Goal: Task Accomplishment & Management: Use online tool/utility

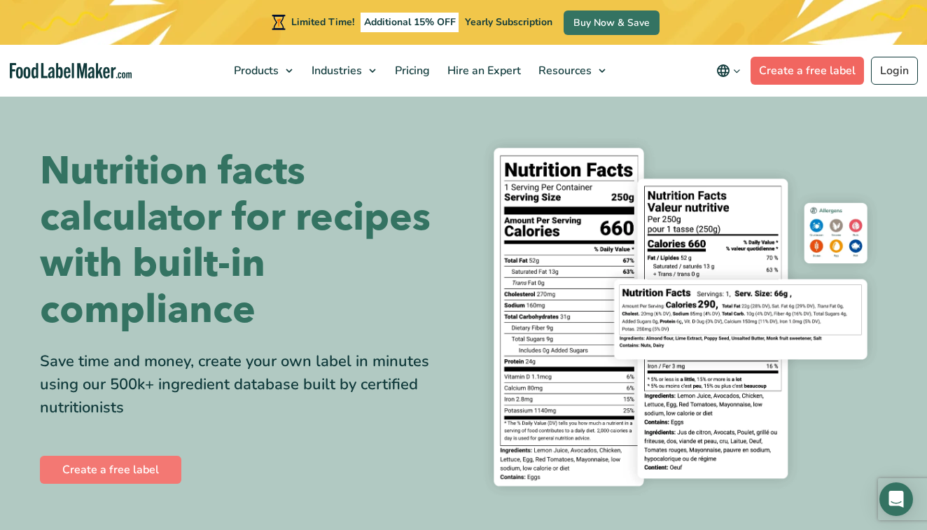
click at [832, 74] on link "Create a free label" at bounding box center [807, 71] width 113 height 28
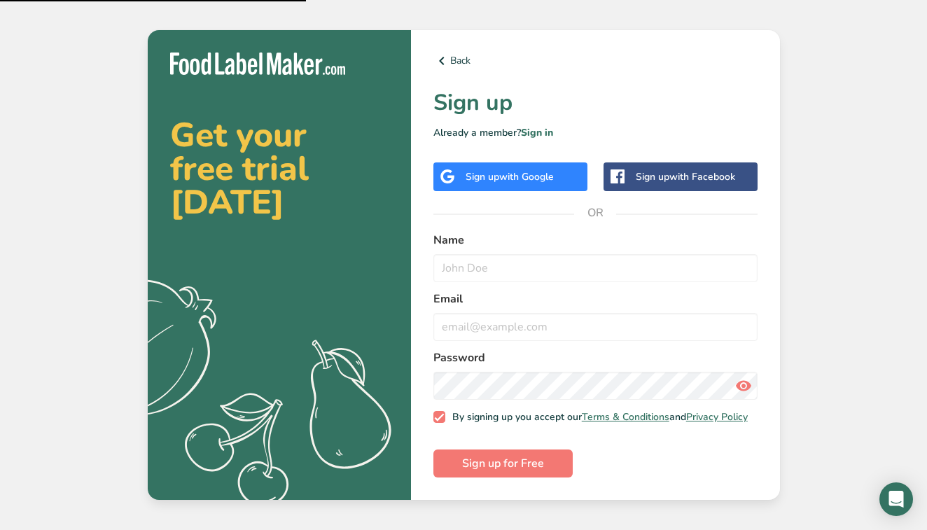
click at [548, 178] on span "with Google" at bounding box center [526, 176] width 55 height 13
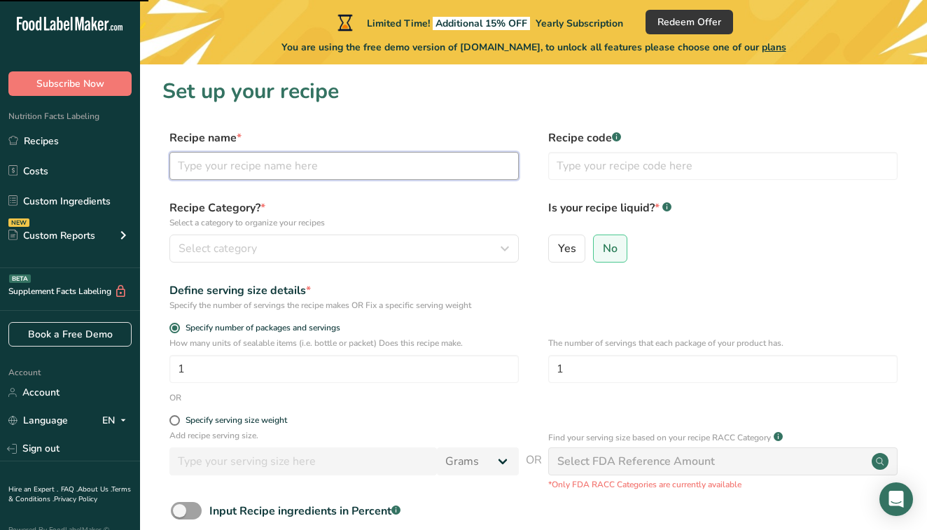
click at [254, 174] on input "text" at bounding box center [345, 166] width 350 height 28
type input "blue lagoon"
click at [278, 237] on button "Select category" at bounding box center [345, 249] width 350 height 28
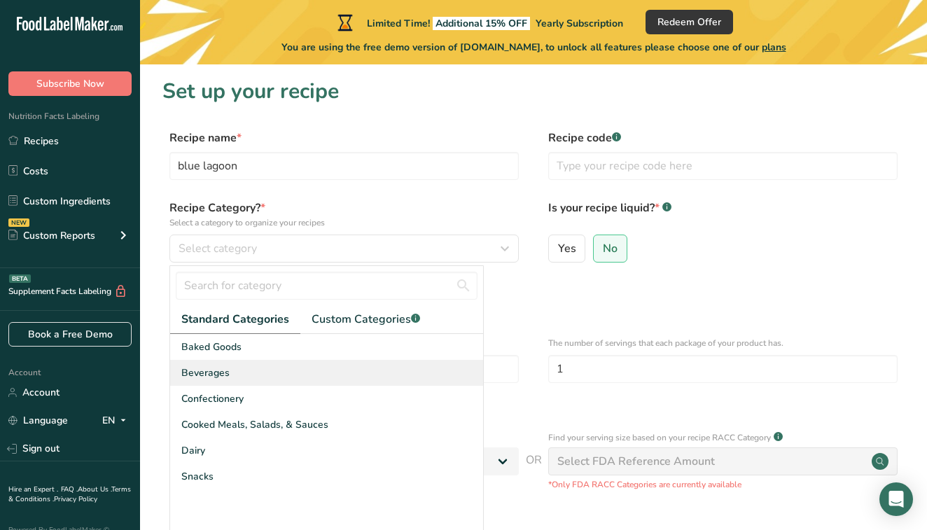
click at [244, 374] on div "Beverages" at bounding box center [326, 373] width 313 height 26
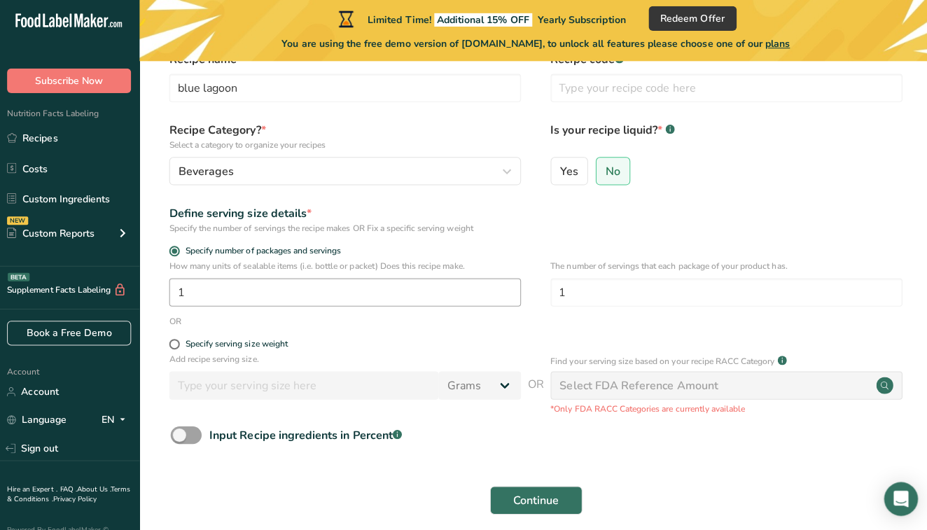
scroll to position [77, 0]
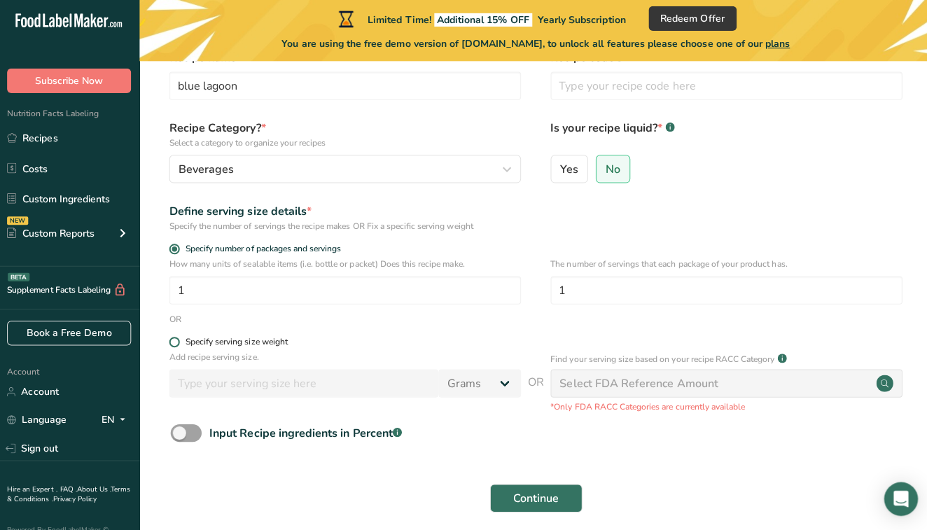
click at [237, 339] on div "Specify serving size weight" at bounding box center [237, 343] width 102 height 11
click at [179, 339] on input "Specify serving size weight" at bounding box center [174, 343] width 9 height 9
radio input "true"
radio input "false"
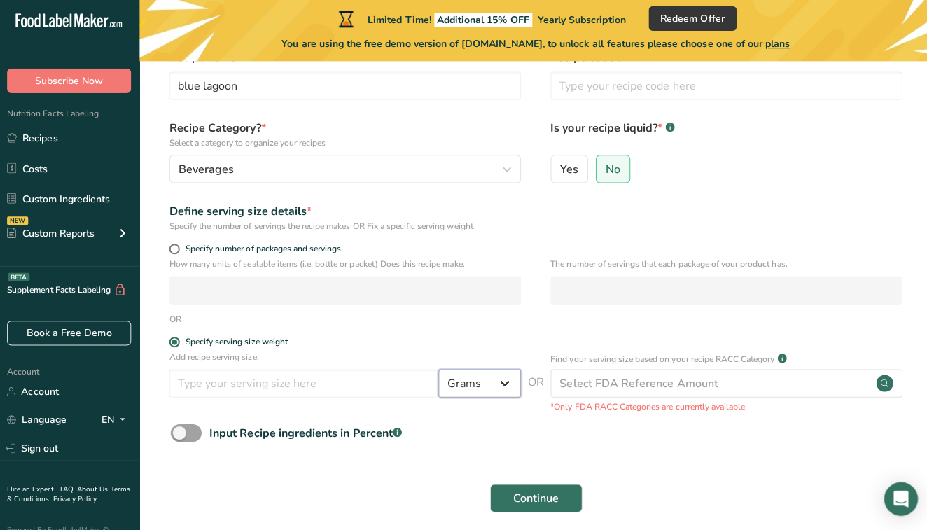
select select "5"
click at [368, 376] on input "number" at bounding box center [304, 385] width 268 height 28
type input "16"
click at [490, 375] on select "Grams kg mg mcg lb oz l mL fl oz tbsp tsp cup qt gallon" at bounding box center [478, 385] width 82 height 28
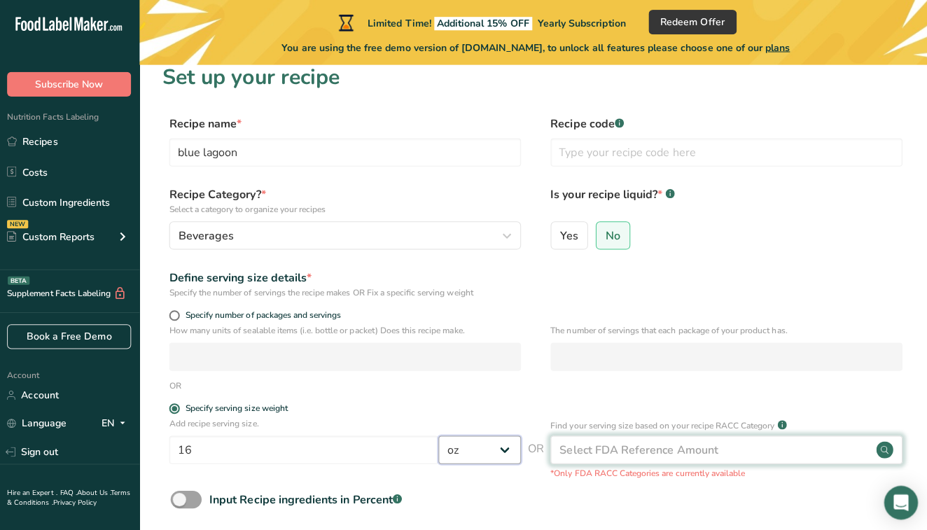
scroll to position [8, 0]
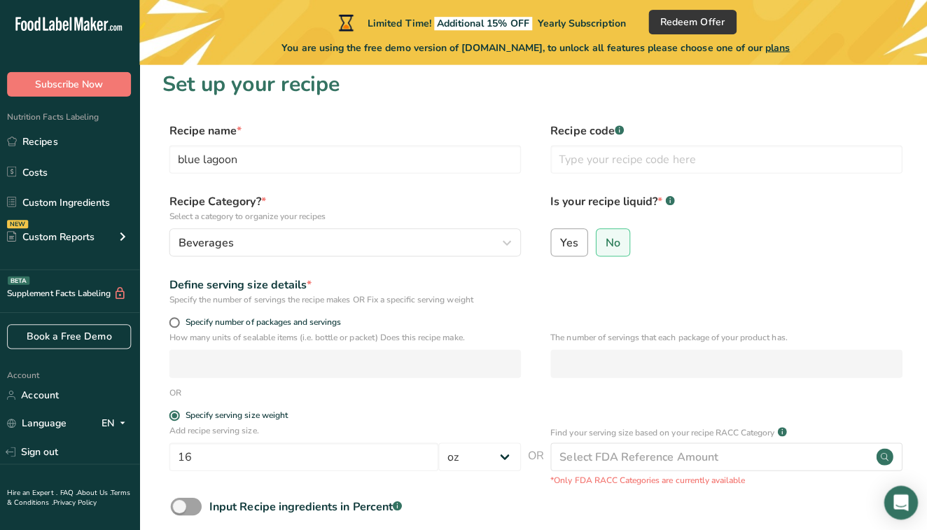
click at [576, 240] on label "Yes" at bounding box center [567, 241] width 38 height 28
click at [558, 240] on input "Yes" at bounding box center [553, 240] width 9 height 9
radio input "true"
radio input "false"
select select "22"
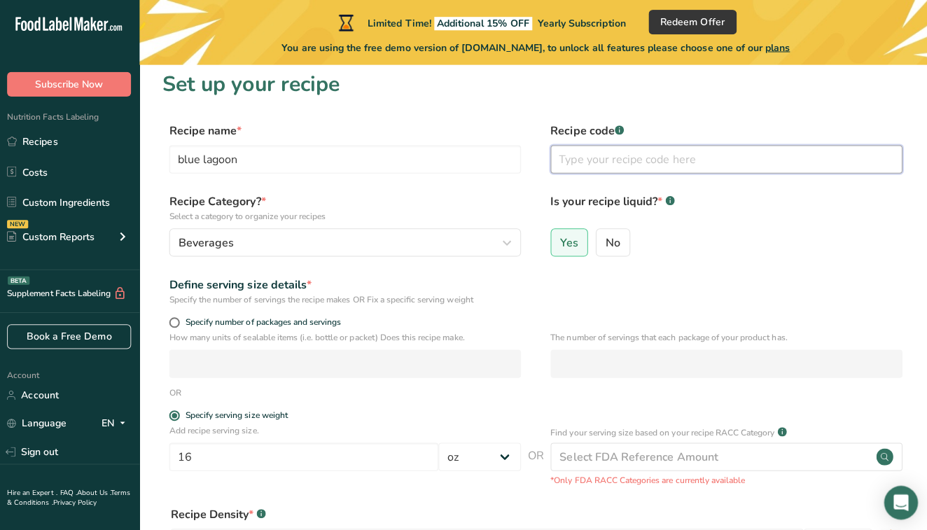
click at [602, 164] on input "text" at bounding box center [723, 158] width 350 height 28
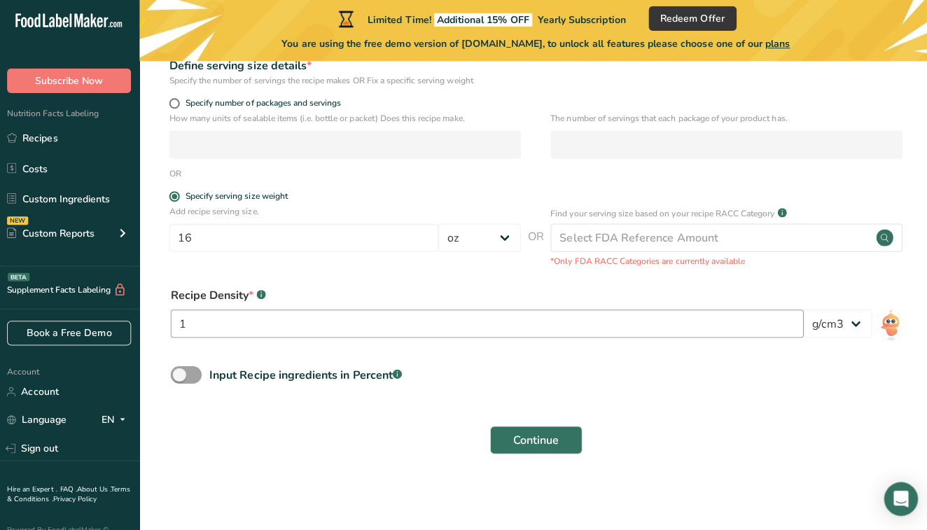
scroll to position [221, 0]
click at [548, 313] on input "1" at bounding box center [485, 326] width 629 height 28
click at [551, 433] on span "Continue" at bounding box center [534, 441] width 46 height 17
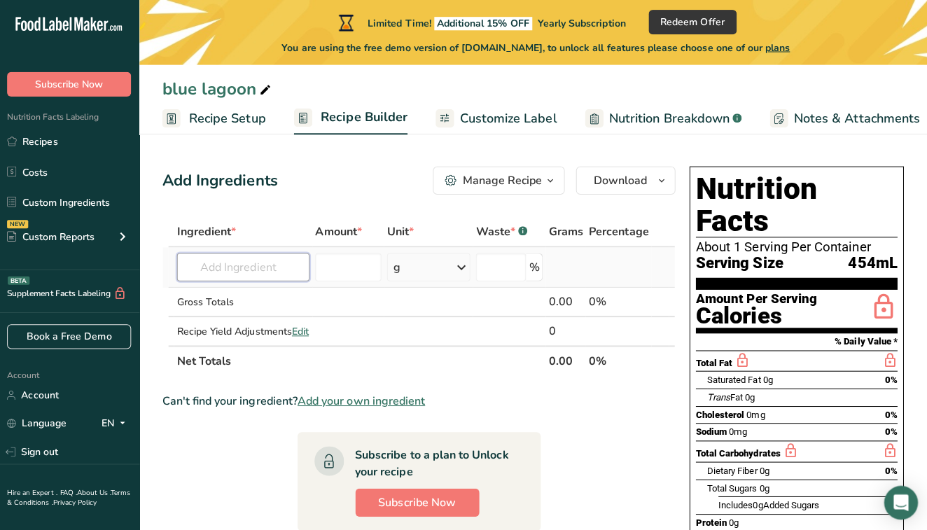
click at [269, 277] on input "text" at bounding box center [243, 265] width 132 height 28
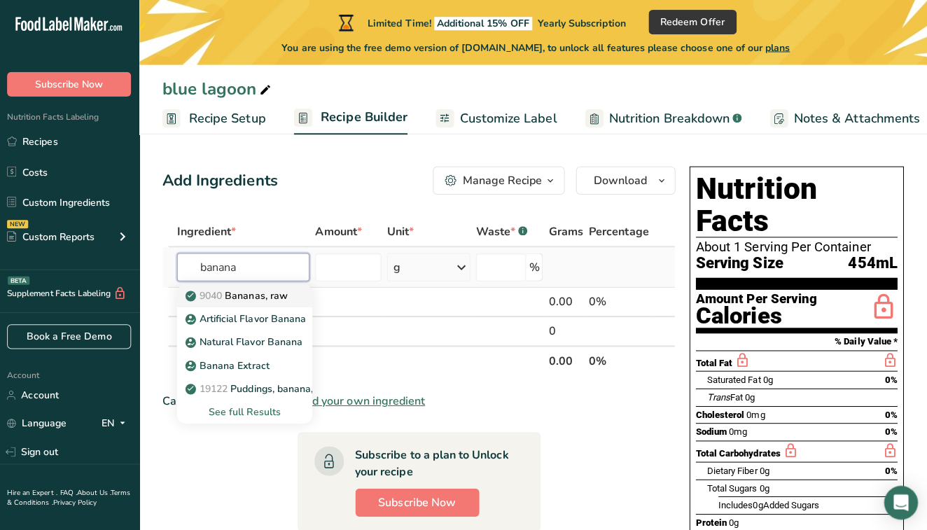
type input "banana"
click at [275, 294] on p "9040 [GEOGRAPHIC_DATA], raw" at bounding box center [237, 293] width 99 height 15
type input "Bananas, raw"
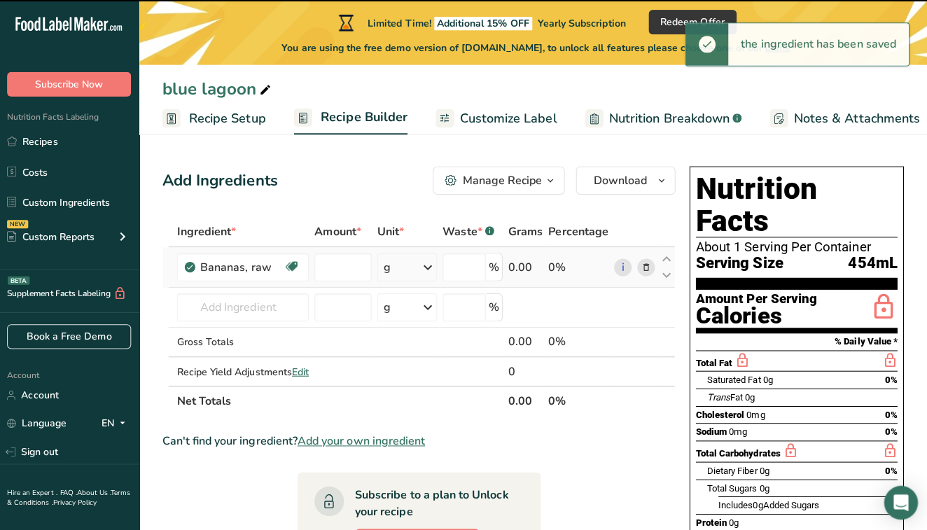
type input "0"
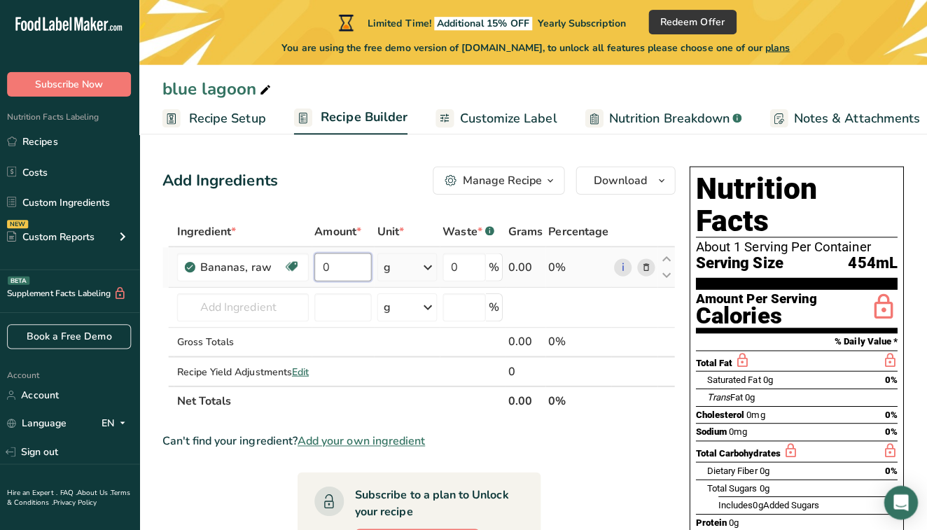
click at [336, 264] on input "0" at bounding box center [342, 265] width 57 height 28
type input "1"
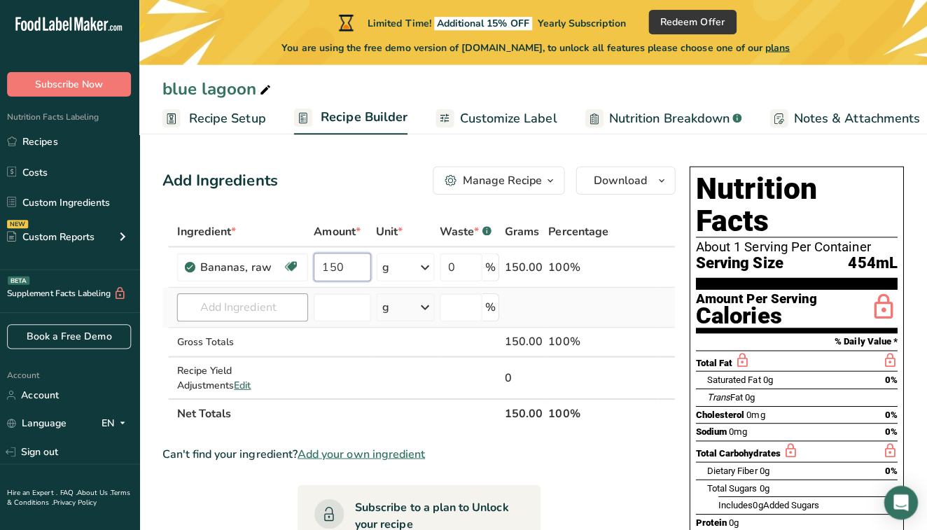
type input "150"
click at [236, 301] on div "Ingredient * Amount * Unit * Waste * .a-a{fill:#347362;}.b-a{fill:#fff;} Grams …" at bounding box center [418, 321] width 510 height 210
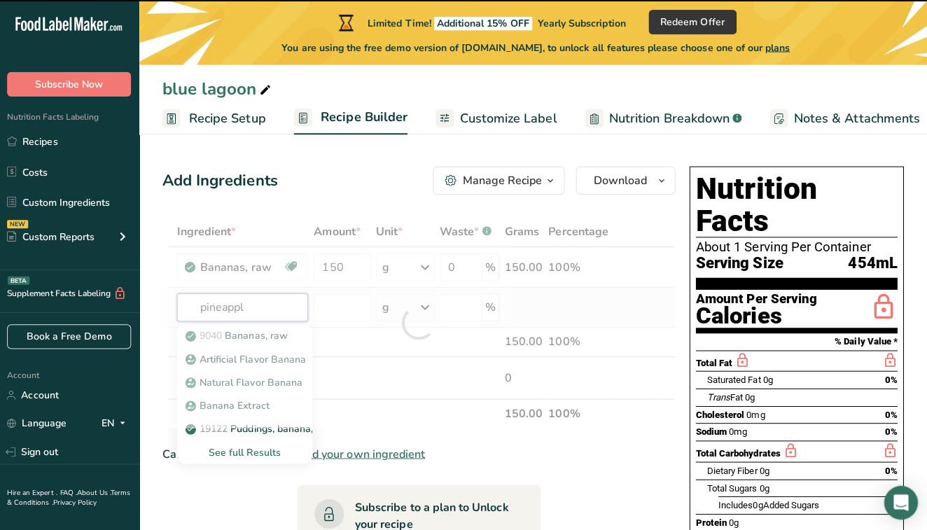
type input "pineapple"
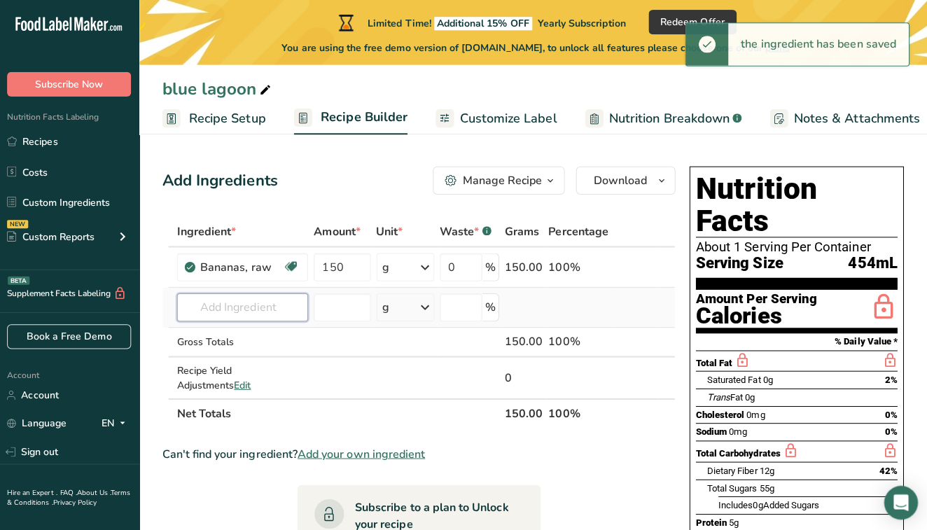
click at [238, 303] on input "text" at bounding box center [242, 305] width 130 height 28
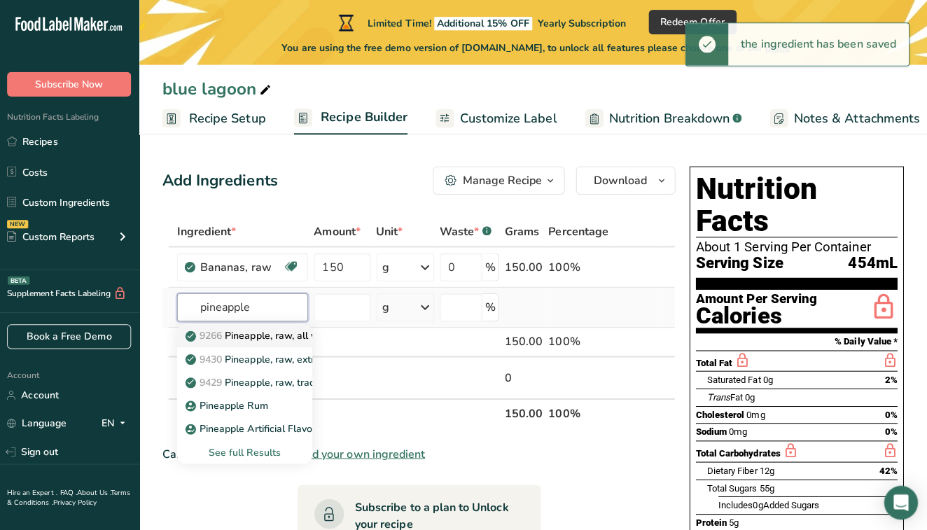
type input "pineapple"
click at [244, 331] on p "9266 Pineapple, raw, all varieties" at bounding box center [268, 333] width 160 height 15
type input "Pineapple, raw, all varieties"
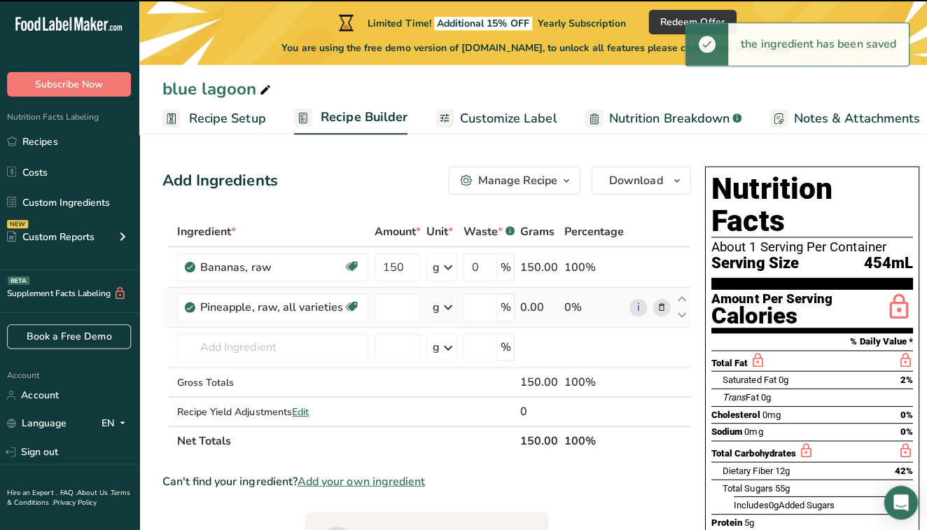
type input "0"
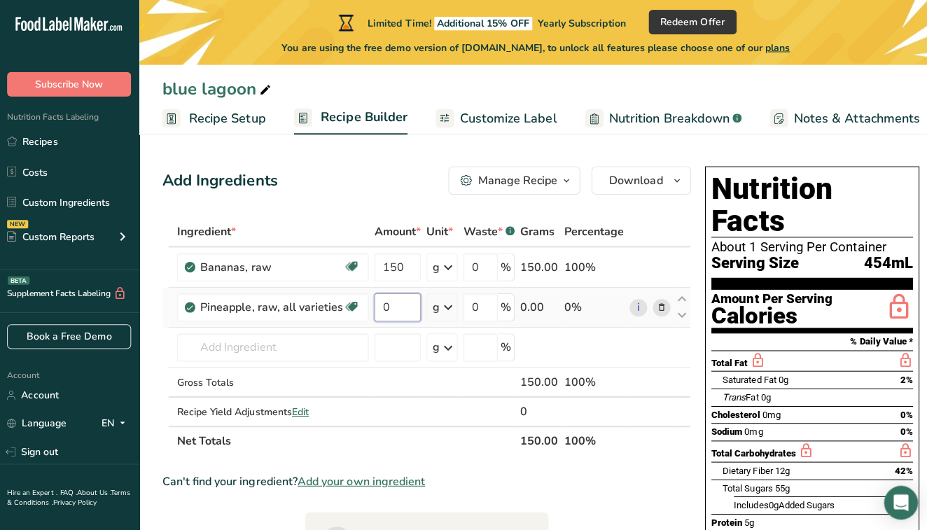
click at [407, 301] on input "0" at bounding box center [396, 305] width 46 height 28
type input "150"
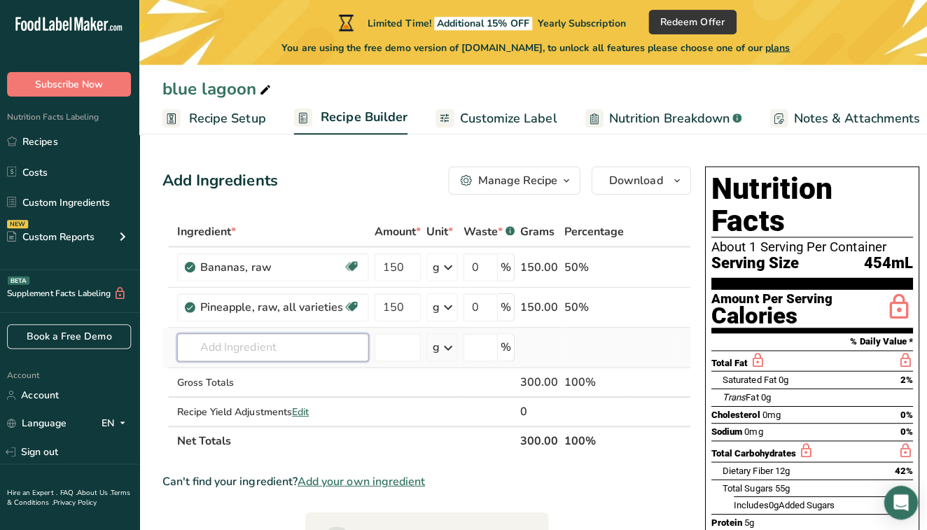
click at [312, 350] on div "Ingredient * Amount * Unit * Waste * .a-a{fill:#347362;}.b-a{fill:#fff;} Grams …" at bounding box center [425, 334] width 525 height 237
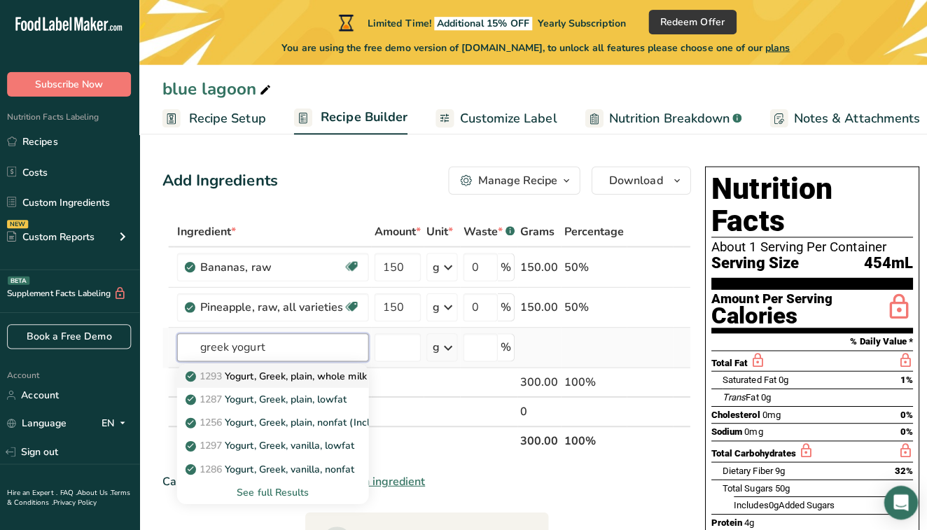
type input "greek yogurt"
click at [319, 373] on p "1293 Yogurt, Greek, plain, whole milk" at bounding box center [276, 373] width 177 height 15
type input "Yogurt, Greek, plain, whole milk"
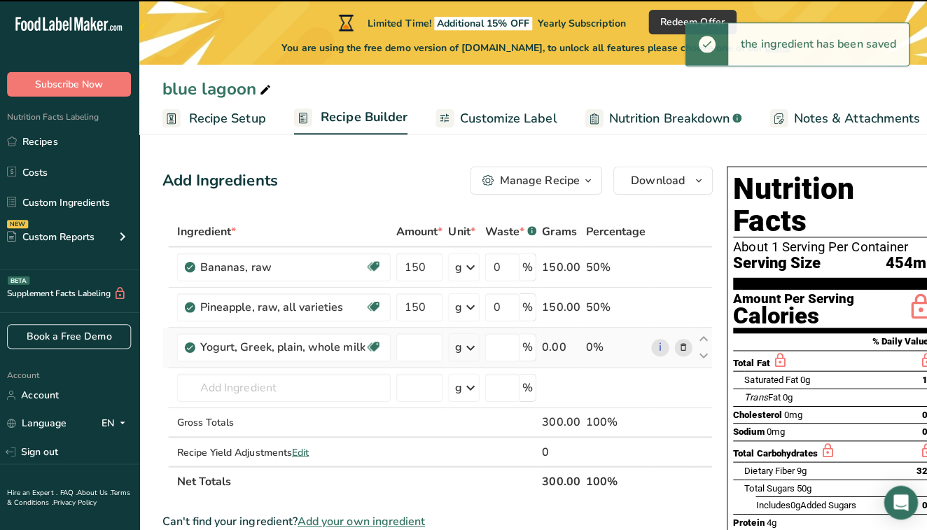
type input "0"
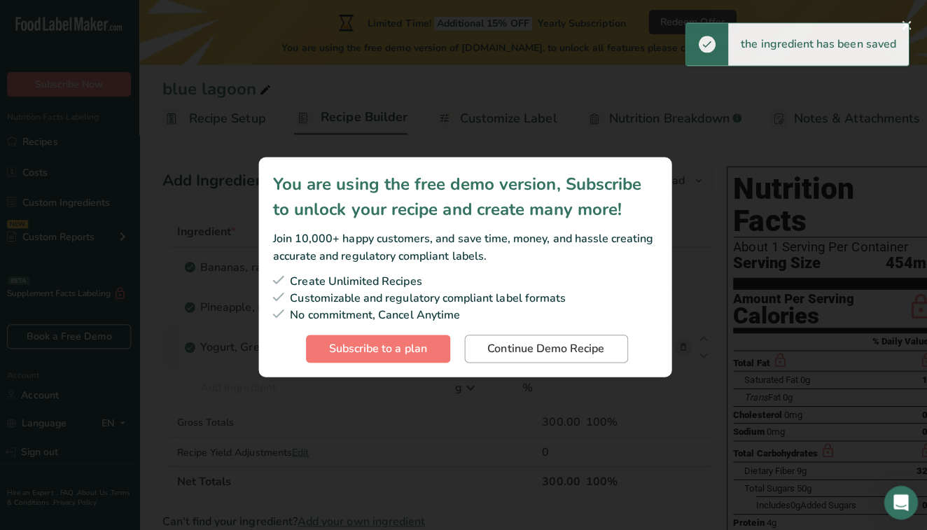
click at [495, 343] on span "Continue Demo Recipe" at bounding box center [544, 346] width 116 height 17
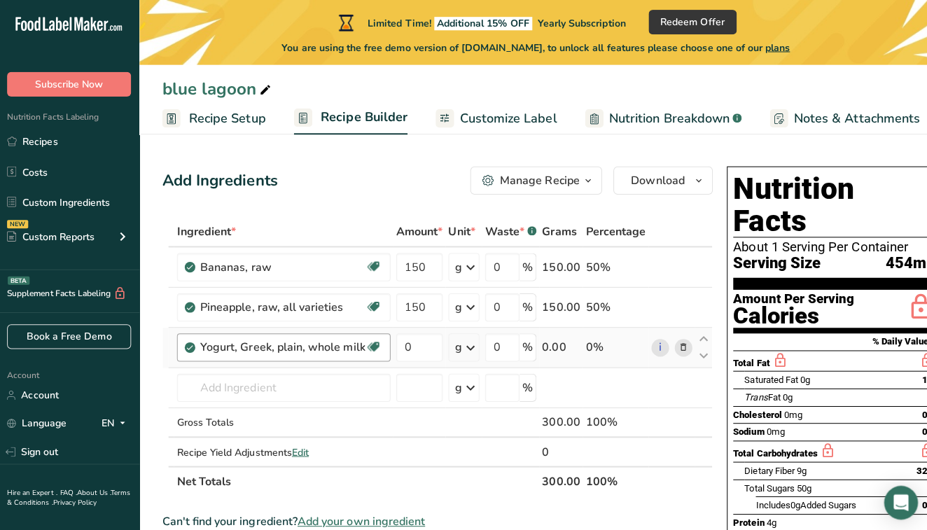
click at [345, 342] on div "Yogurt, Greek, plain, whole milk" at bounding box center [282, 345] width 164 height 17
click at [342, 344] on div "Yogurt, Greek, plain, whole milk" at bounding box center [282, 345] width 164 height 17
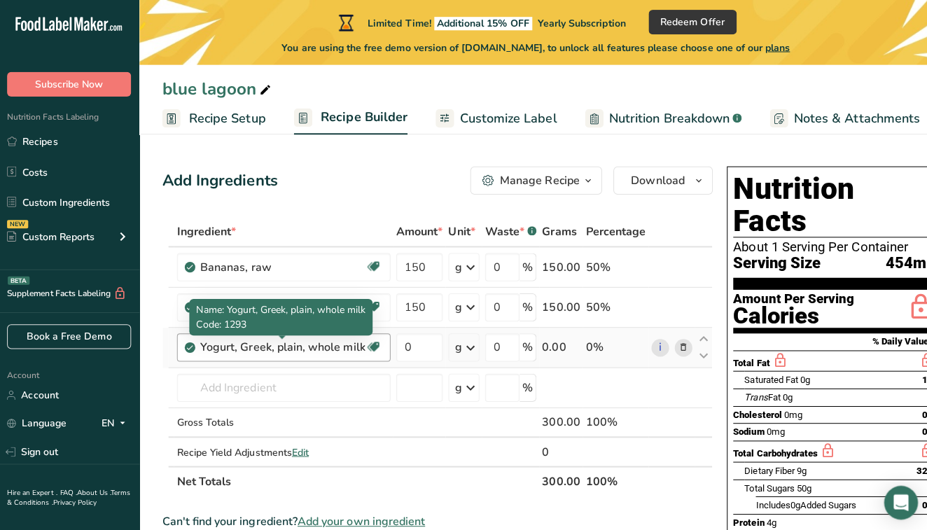
click at [342, 344] on div "Yogurt, Greek, plain, whole milk" at bounding box center [282, 345] width 164 height 17
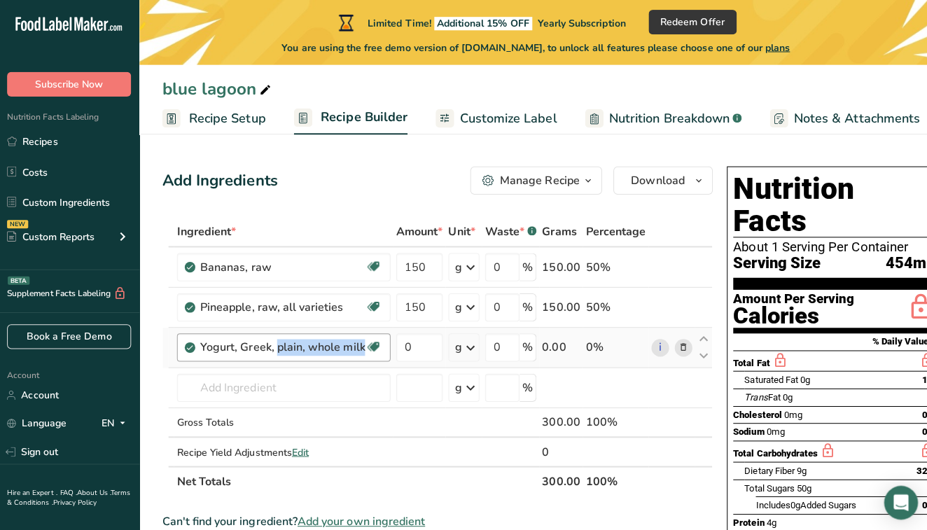
click at [304, 334] on div "Yogurt, Greek, plain, whole milk [MEDICAL_DATA] Effect Gluten free Vegetarian S…" at bounding box center [283, 345] width 212 height 28
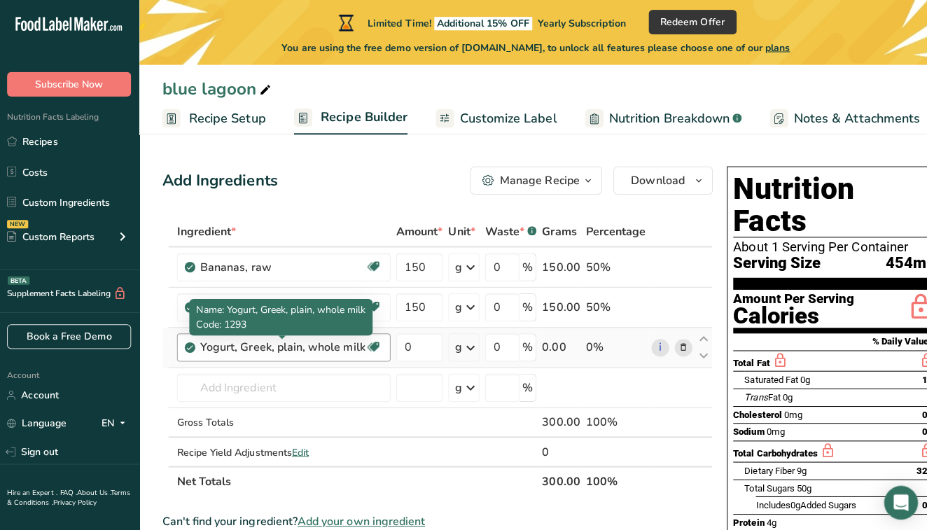
click at [298, 345] on div "Yogurt, Greek, plain, whole milk" at bounding box center [282, 345] width 164 height 17
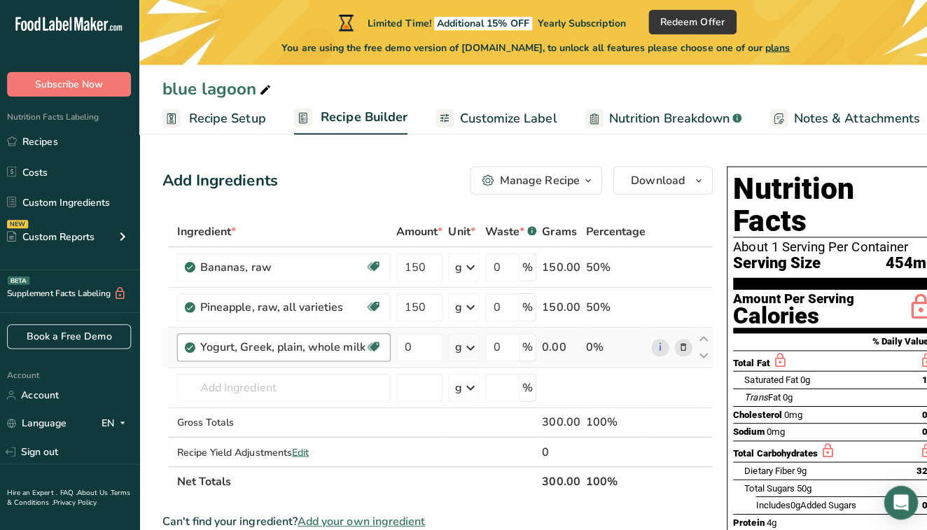
click at [298, 345] on div "Yogurt, Greek, plain, whole milk" at bounding box center [282, 345] width 164 height 17
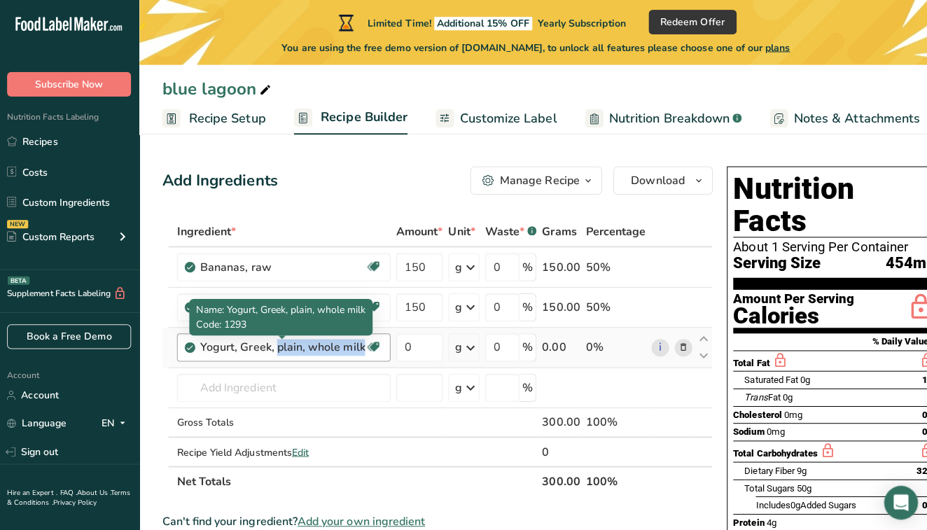
click at [298, 345] on div "Yogurt, Greek, plain, whole milk" at bounding box center [282, 345] width 164 height 17
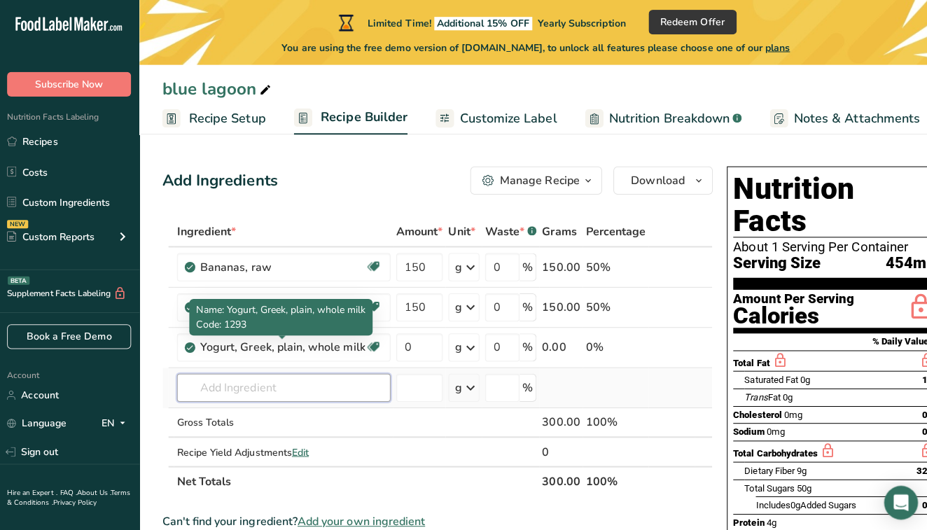
click at [385, 380] on input "text" at bounding box center [283, 385] width 212 height 28
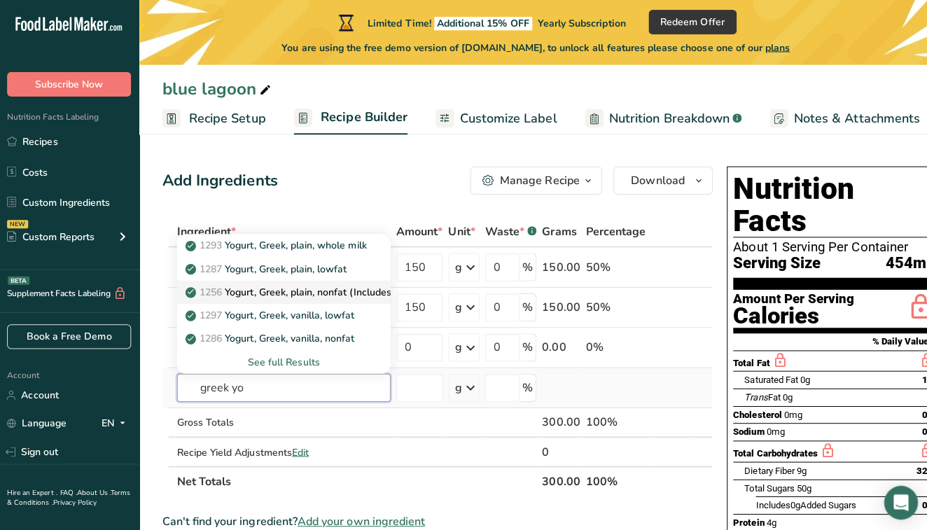
type input "greek yo"
click at [341, 286] on p "1256 Yogurt, Greek, plain, nonfat (Includes foods for USDA's Food Distribution …" at bounding box center [392, 290] width 408 height 15
type input "Yogurt, Greek, plain, nonfat (Includes foods for USDA's Food Distribution Progr…"
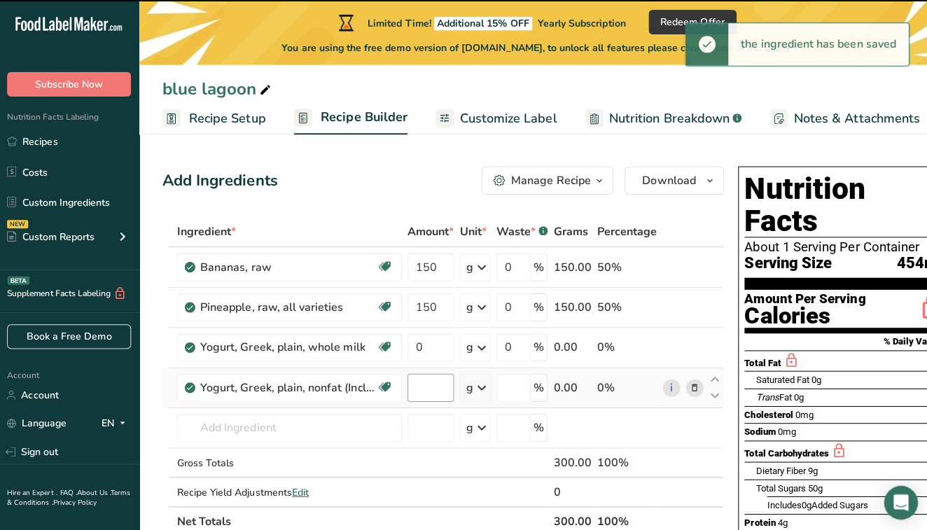
type input "0"
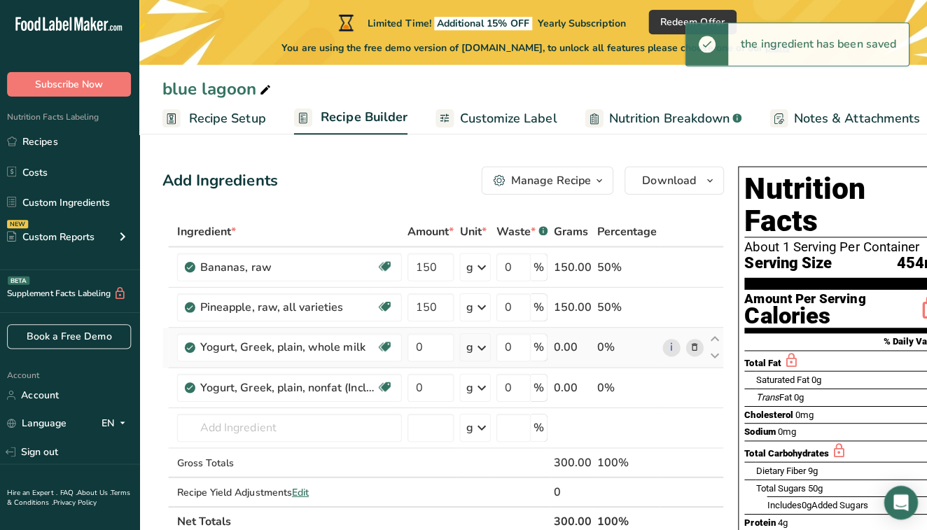
click at [687, 340] on icon at bounding box center [692, 345] width 10 height 15
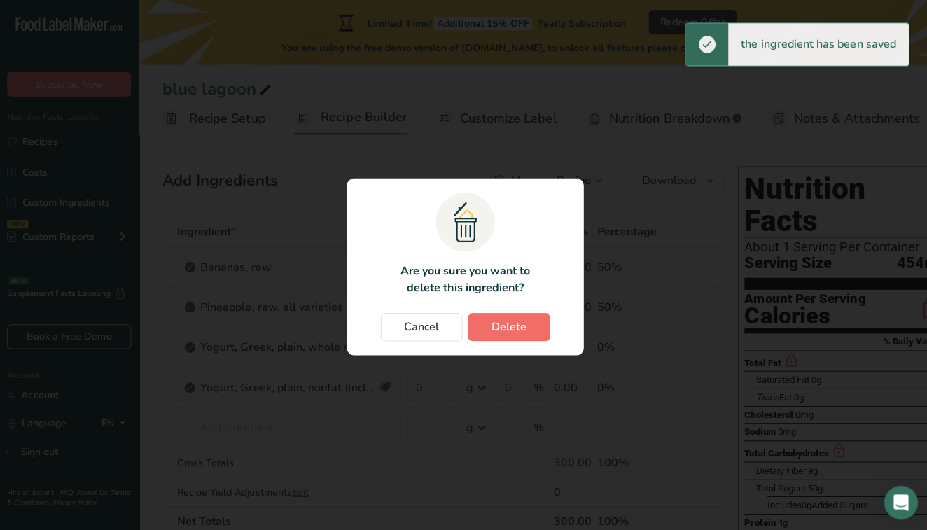
click at [499, 323] on span "Delete" at bounding box center [507, 325] width 35 height 17
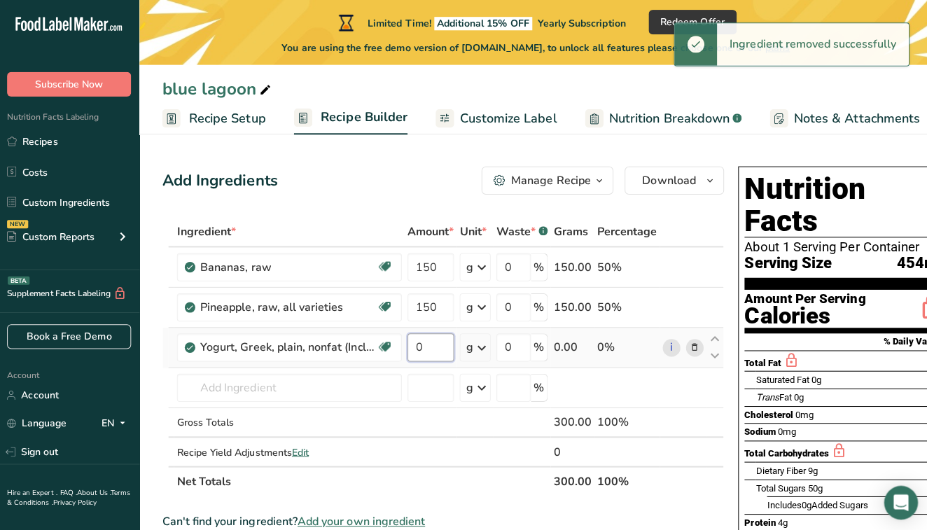
click at [443, 342] on input "0" at bounding box center [429, 345] width 46 height 28
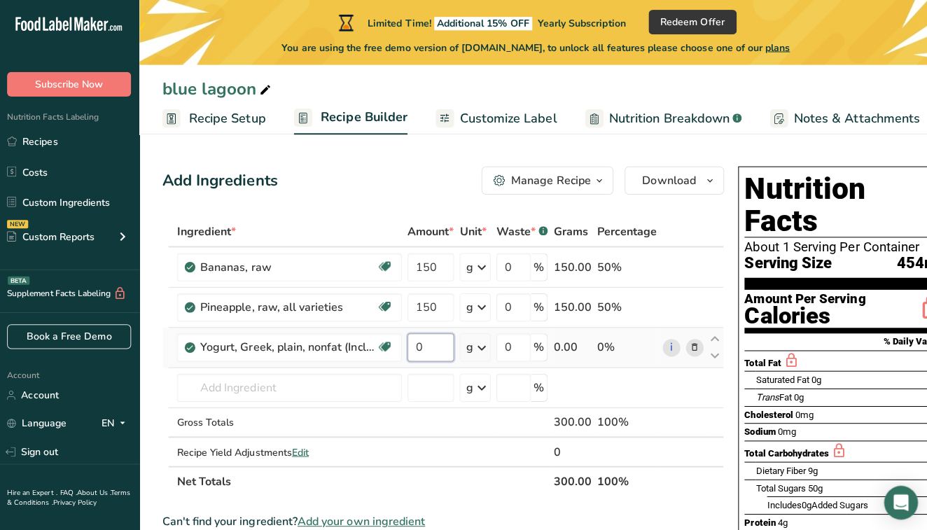
click at [434, 350] on input "0" at bounding box center [429, 345] width 46 height 28
type input "30"
click at [347, 375] on div "Ingredient * Amount * Unit * Waste * .a-a{fill:#347362;}.b-a{fill:#fff;} Grams …" at bounding box center [442, 354] width 558 height 277
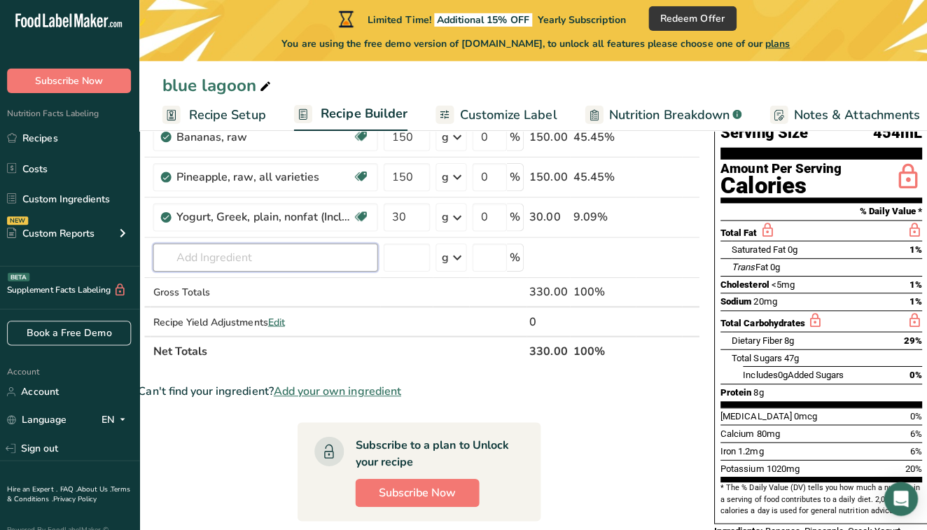
scroll to position [100, 0]
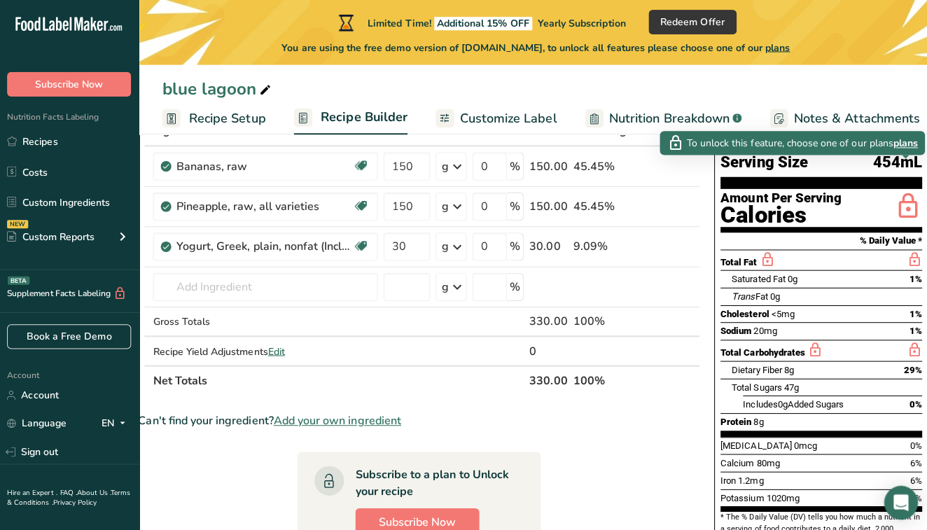
click at [900, 189] on icon at bounding box center [904, 205] width 28 height 33
click at [900, 144] on span "plans" at bounding box center [901, 142] width 25 height 15
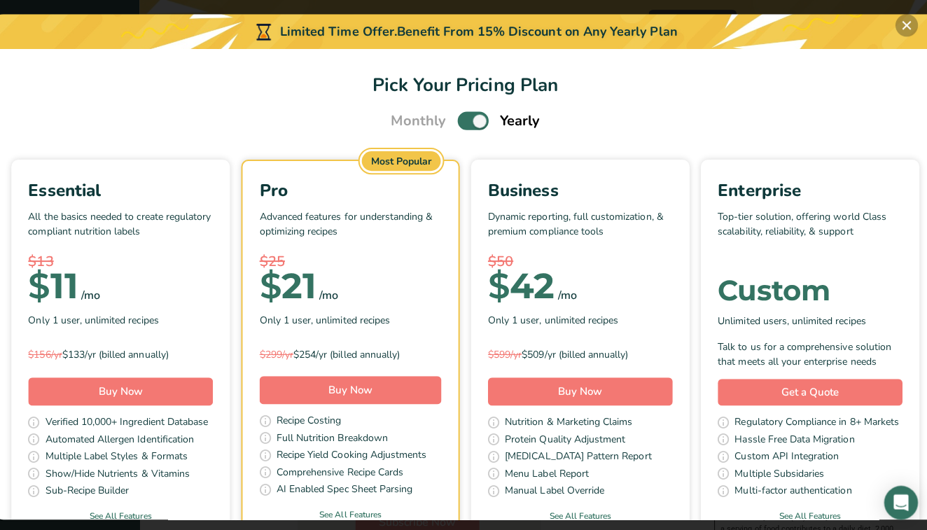
click at [909, 21] on button "Pick Your Pricing Plan Modal" at bounding box center [902, 25] width 22 height 22
